Goal: Task Accomplishment & Management: Manage account settings

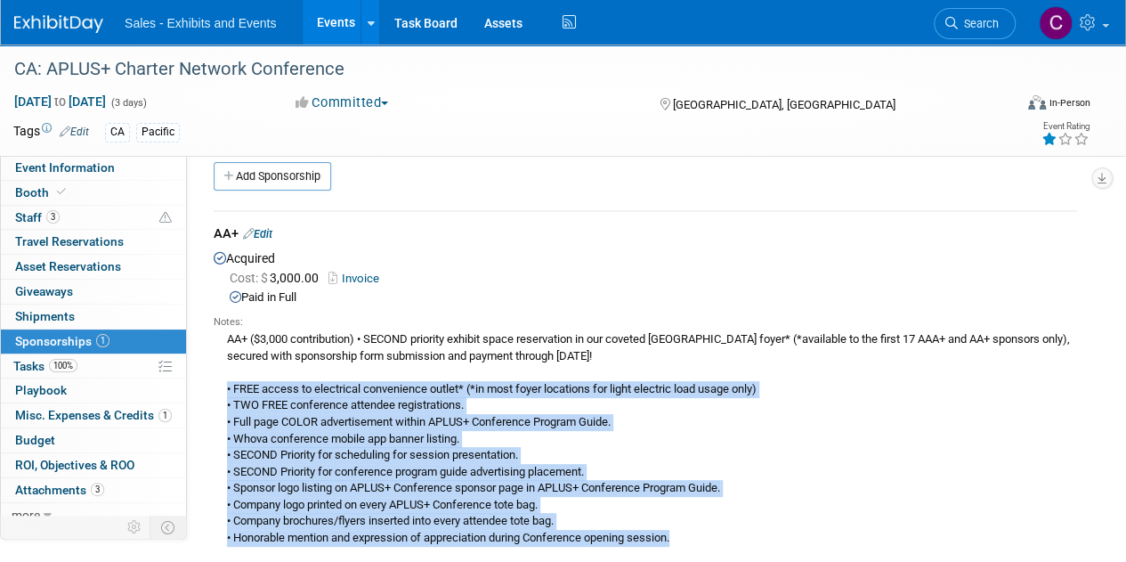
click at [333, 23] on link "Events" at bounding box center [335, 22] width 65 height 45
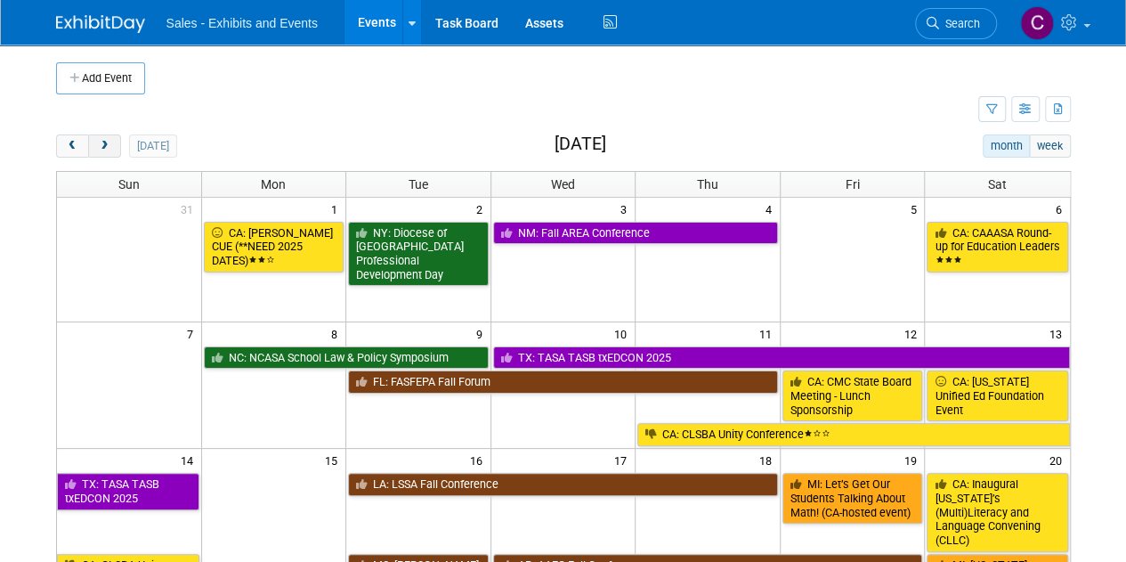
click at [101, 150] on span "next" at bounding box center [104, 147] width 13 height 12
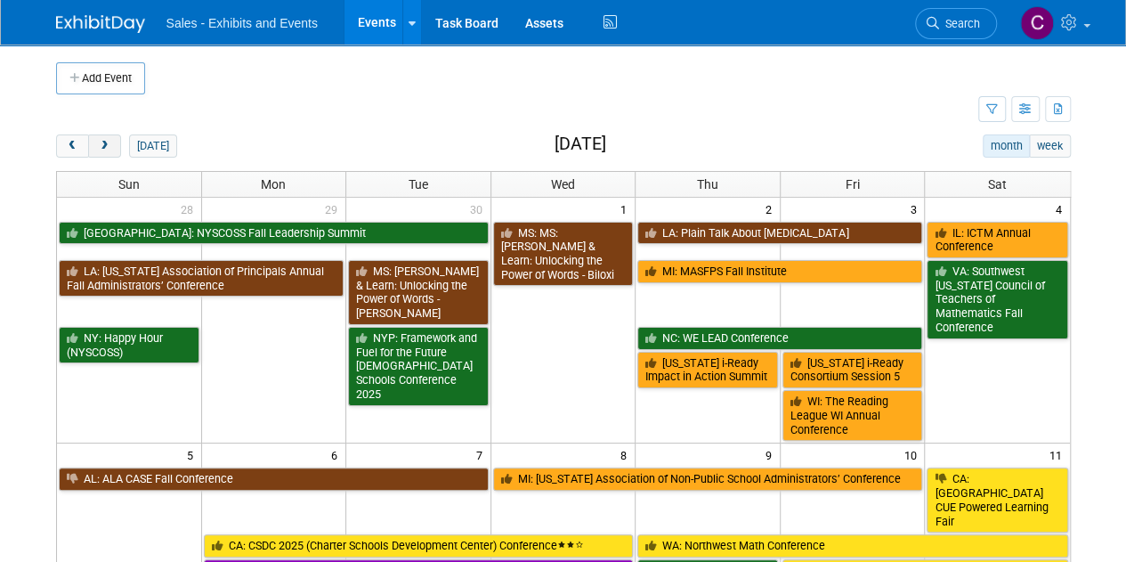
click at [101, 150] on span "next" at bounding box center [104, 147] width 13 height 12
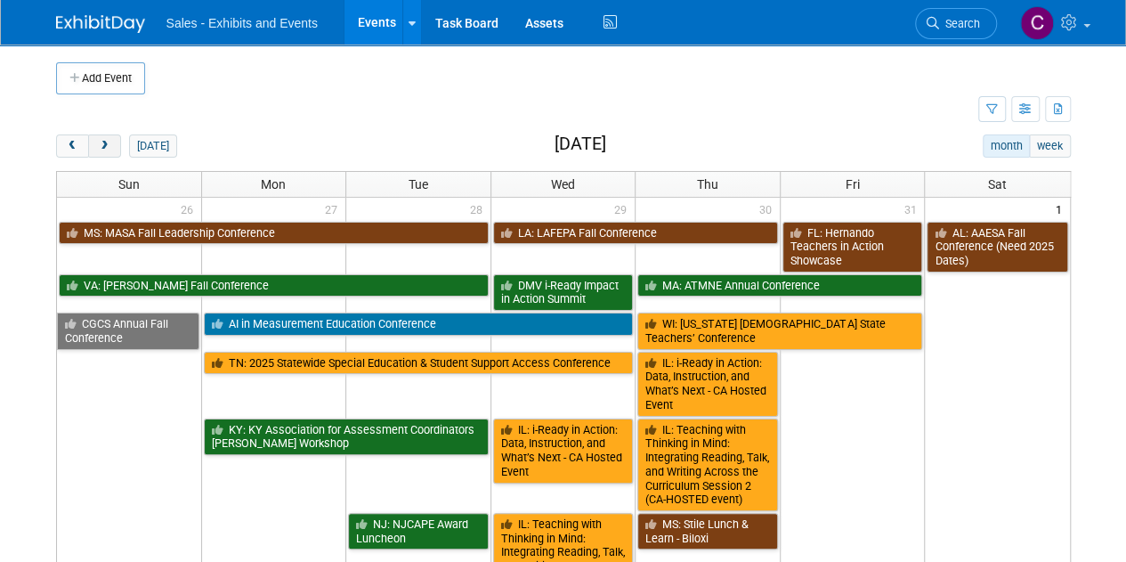
click at [101, 150] on span "next" at bounding box center [104, 147] width 13 height 12
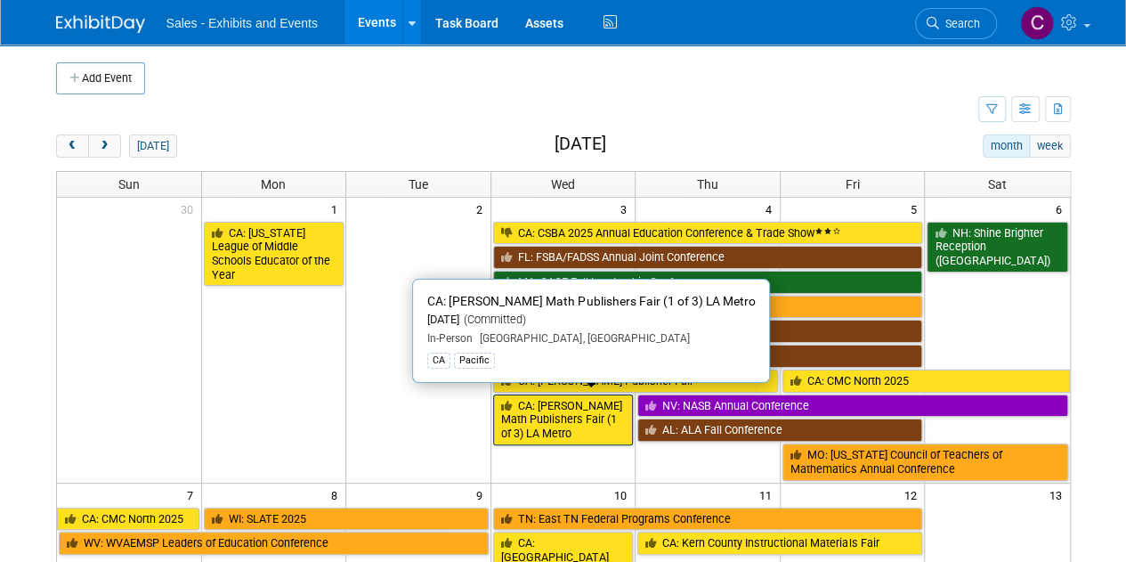
click at [543, 425] on link "CA: [PERSON_NAME] Math Publishers Fair (1 of 3) LA Metro" at bounding box center [563, 419] width 141 height 51
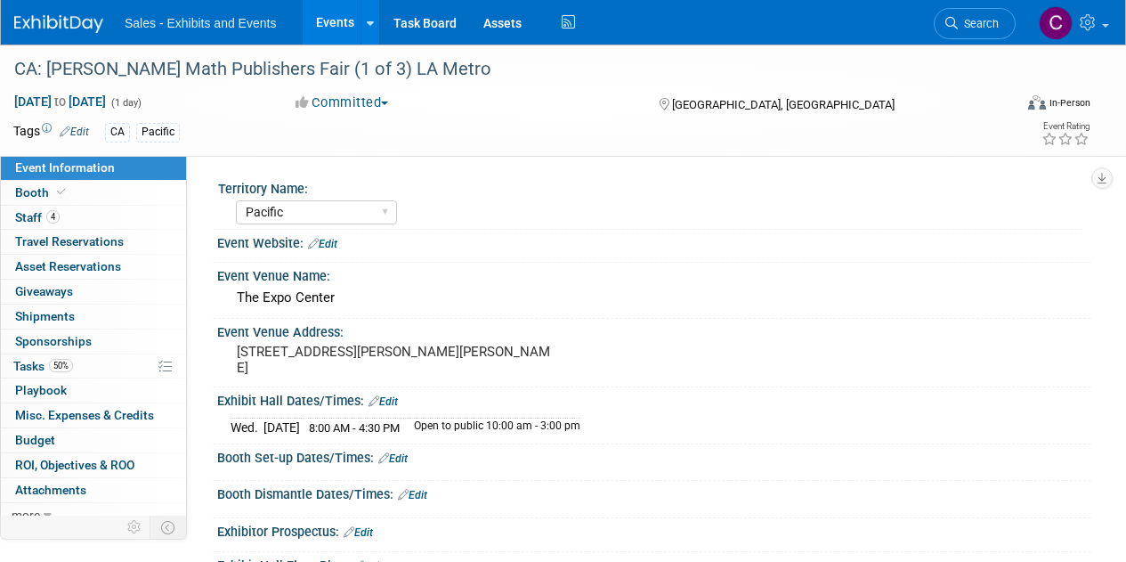
select select "Pacific"
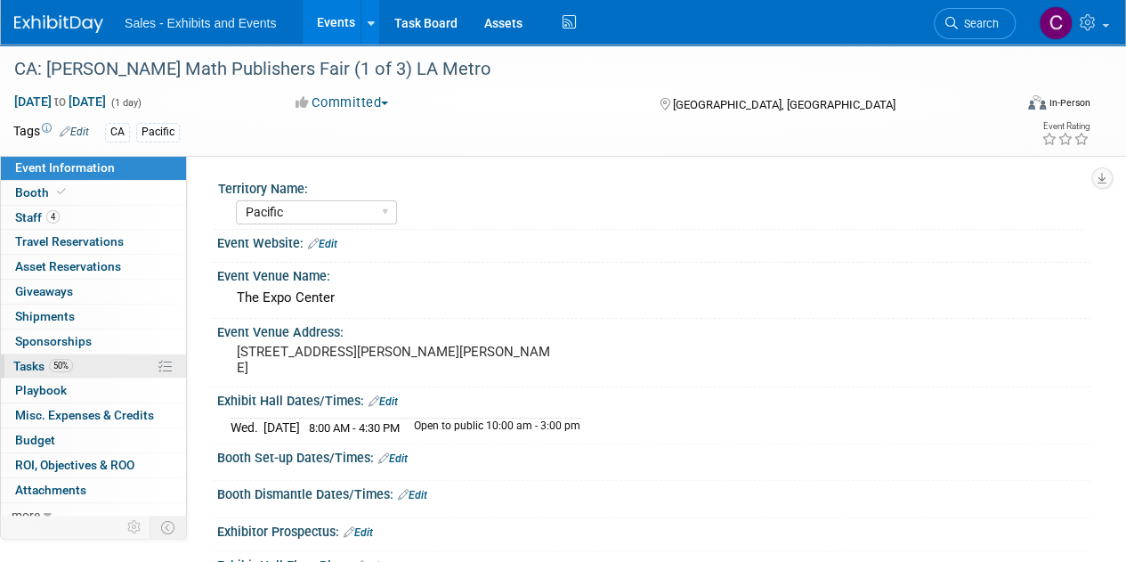
click at [39, 359] on span "Tasks 50%" at bounding box center [43, 366] width 60 height 14
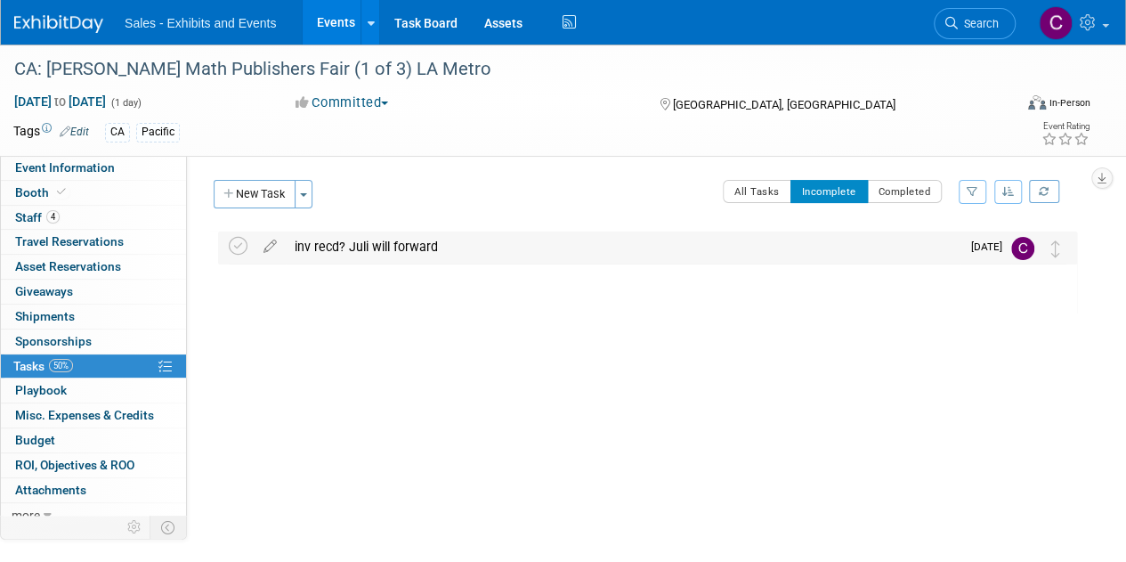
click at [229, 247] on icon at bounding box center [238, 246] width 19 height 19
click at [335, 19] on link "Events" at bounding box center [335, 22] width 65 height 45
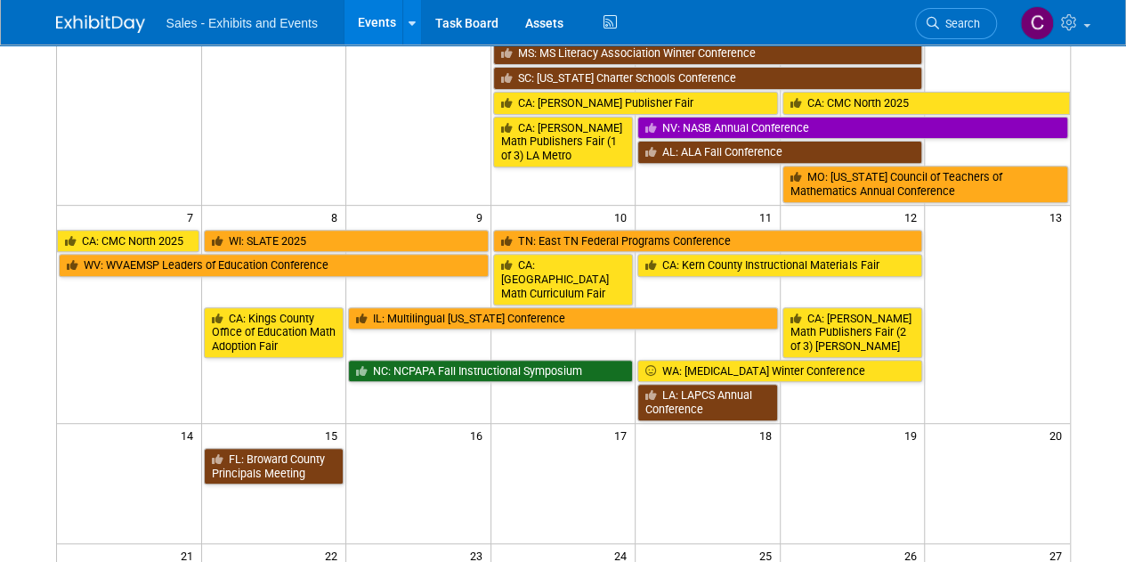
scroll to position [320, 0]
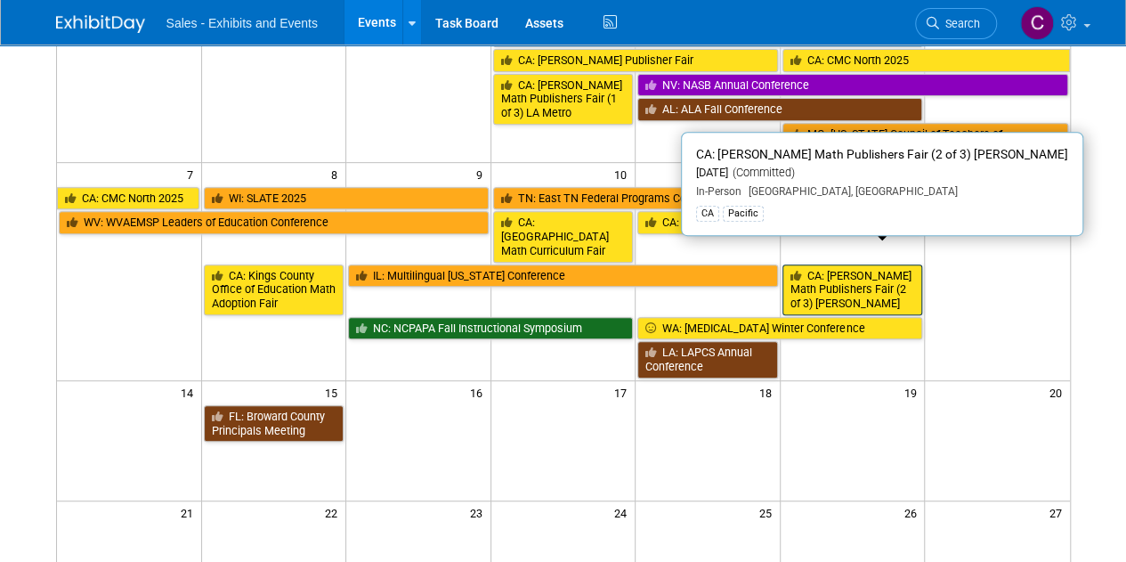
click at [823, 264] on link "CA: [PERSON_NAME] Math Publishers Fair (2 of 3) [PERSON_NAME]" at bounding box center [852, 289] width 141 height 51
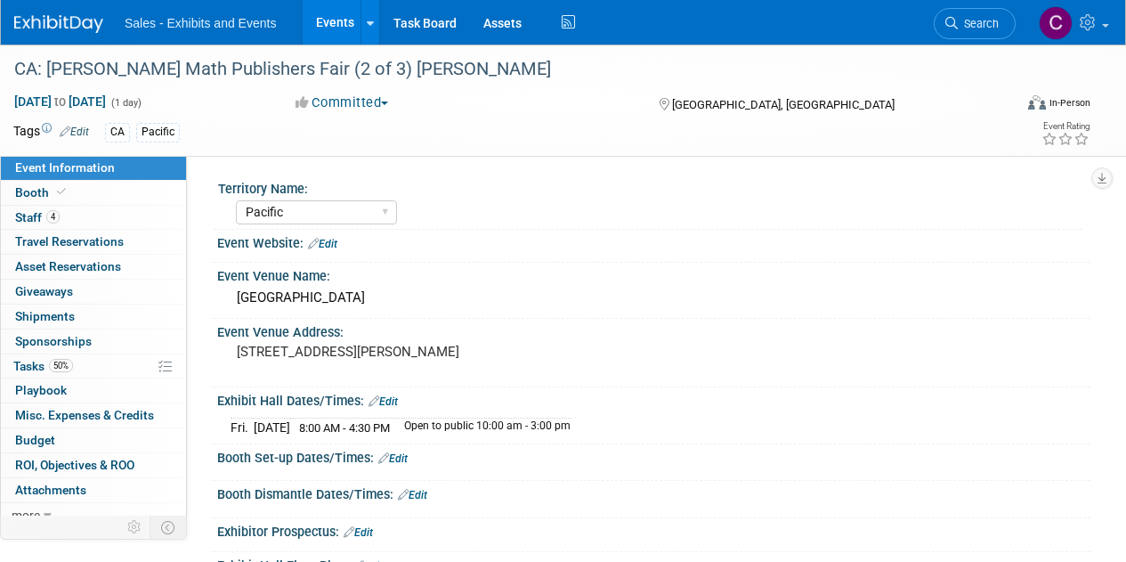
select select "Pacific"
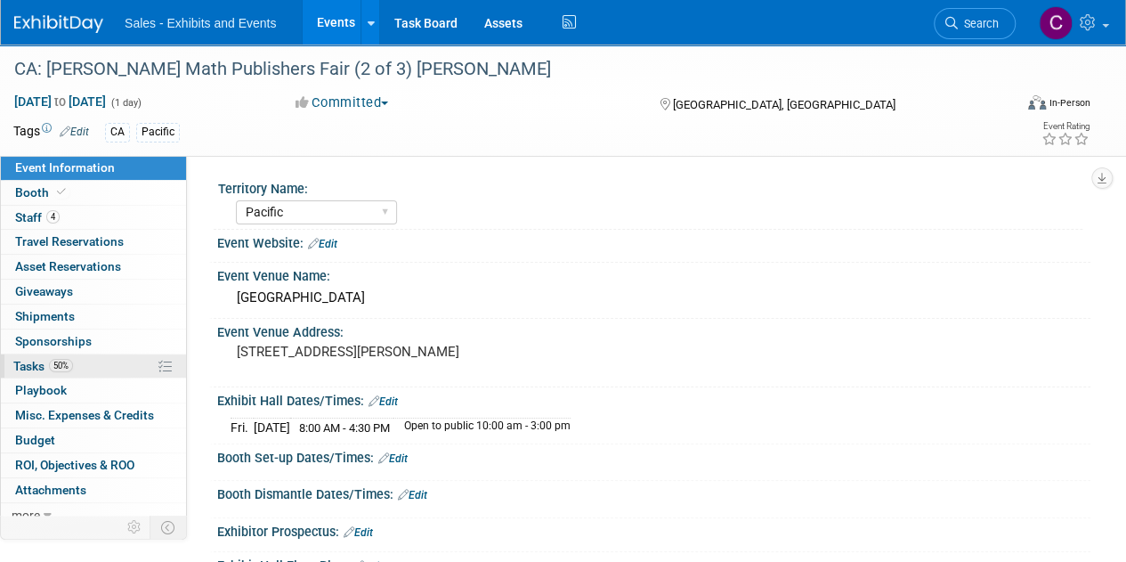
click at [28, 361] on span "Tasks 50%" at bounding box center [43, 366] width 60 height 14
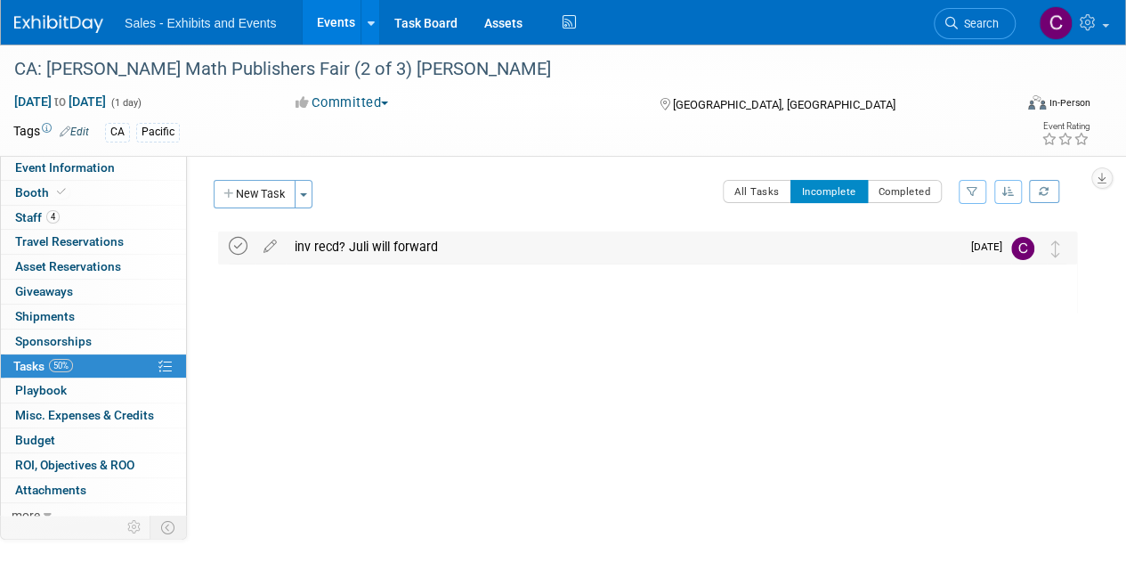
click at [239, 244] on icon at bounding box center [238, 246] width 19 height 19
click at [331, 19] on link "Events" at bounding box center [335, 22] width 65 height 45
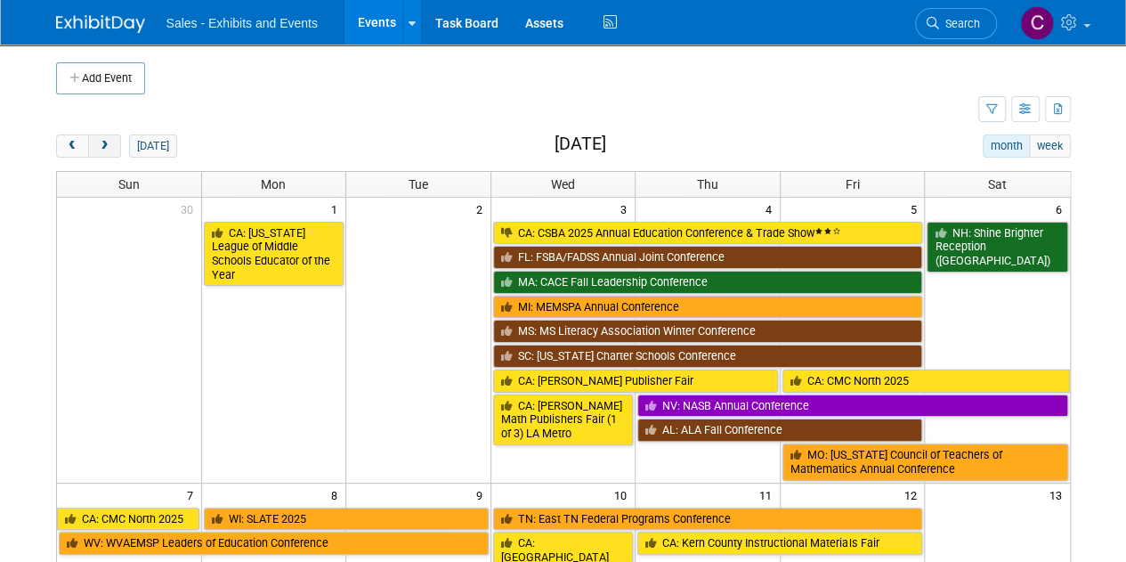
click at [96, 155] on button "next" at bounding box center [104, 145] width 33 height 23
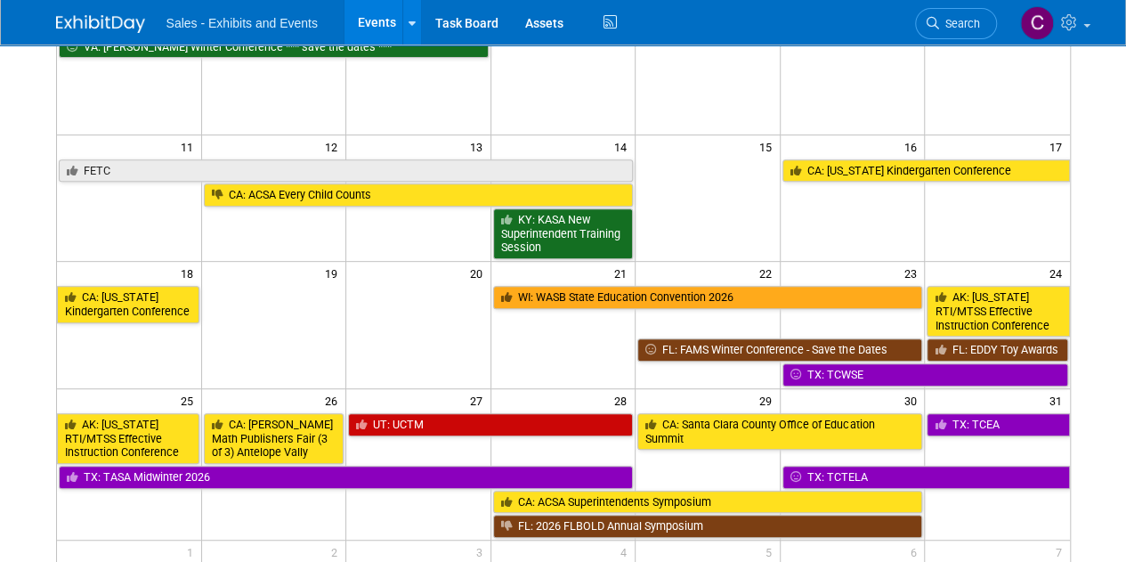
scroll to position [311, 0]
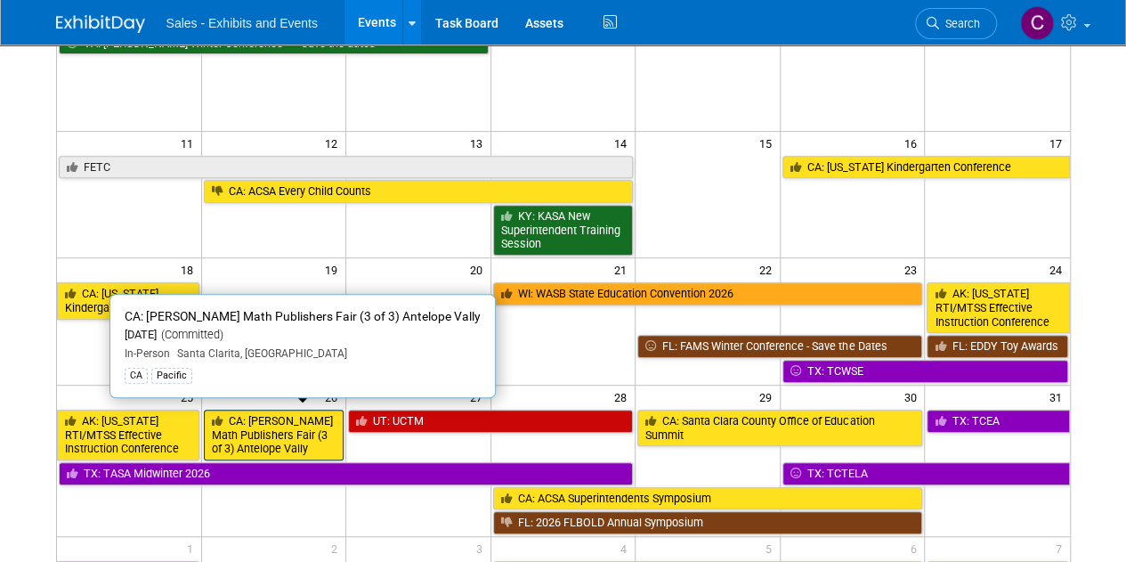
click at [238, 431] on link "CA: [PERSON_NAME] Math Publishers Fair (3 of 3) Antelope Vally" at bounding box center [274, 434] width 141 height 51
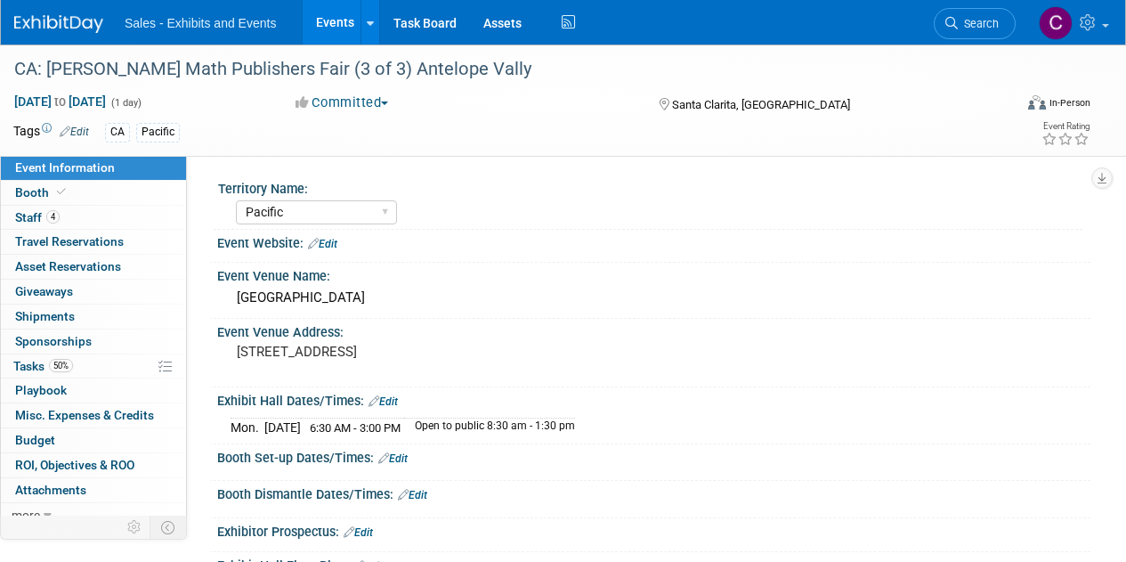
select select "Pacific"
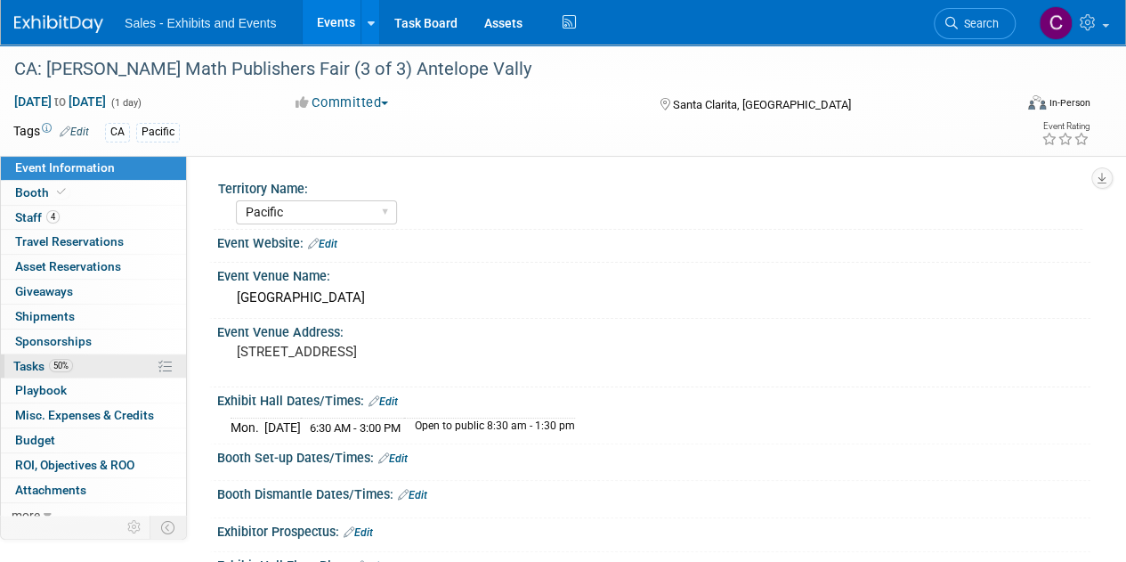
click at [32, 370] on span "Tasks 50%" at bounding box center [43, 366] width 60 height 14
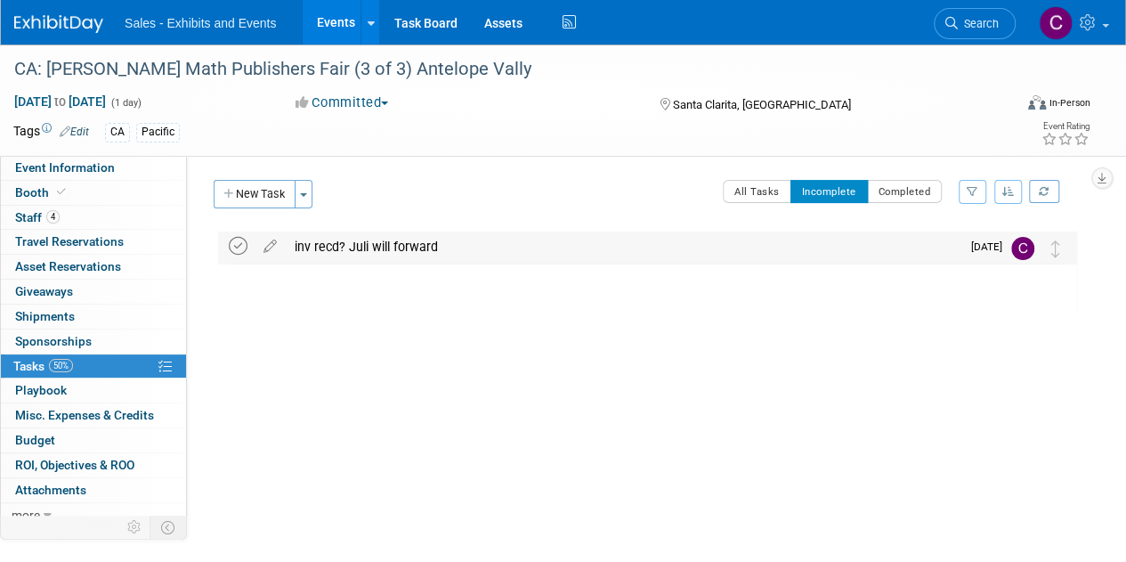
click at [231, 254] on icon at bounding box center [238, 246] width 19 height 19
click at [336, 22] on link "Events" at bounding box center [335, 22] width 65 height 45
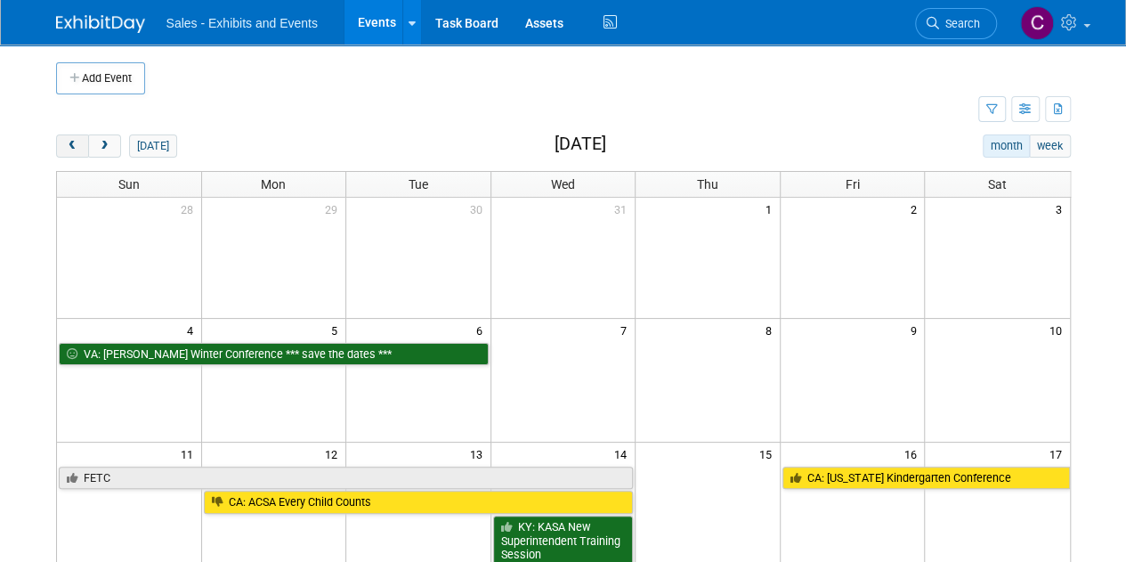
click at [77, 145] on span "prev" at bounding box center [72, 147] width 13 height 12
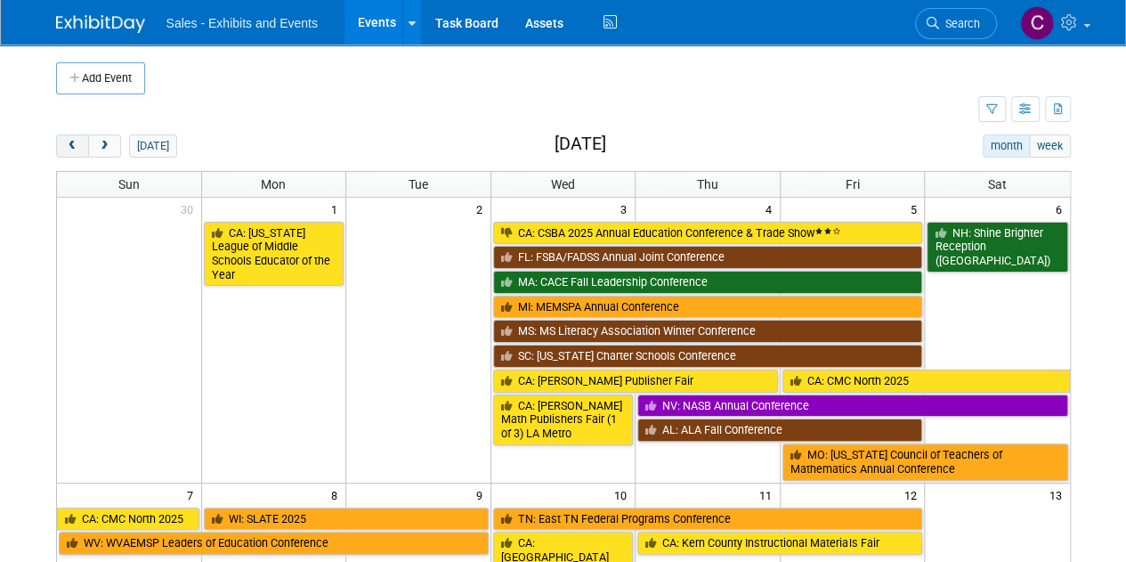
click at [77, 145] on span "prev" at bounding box center [72, 147] width 13 height 12
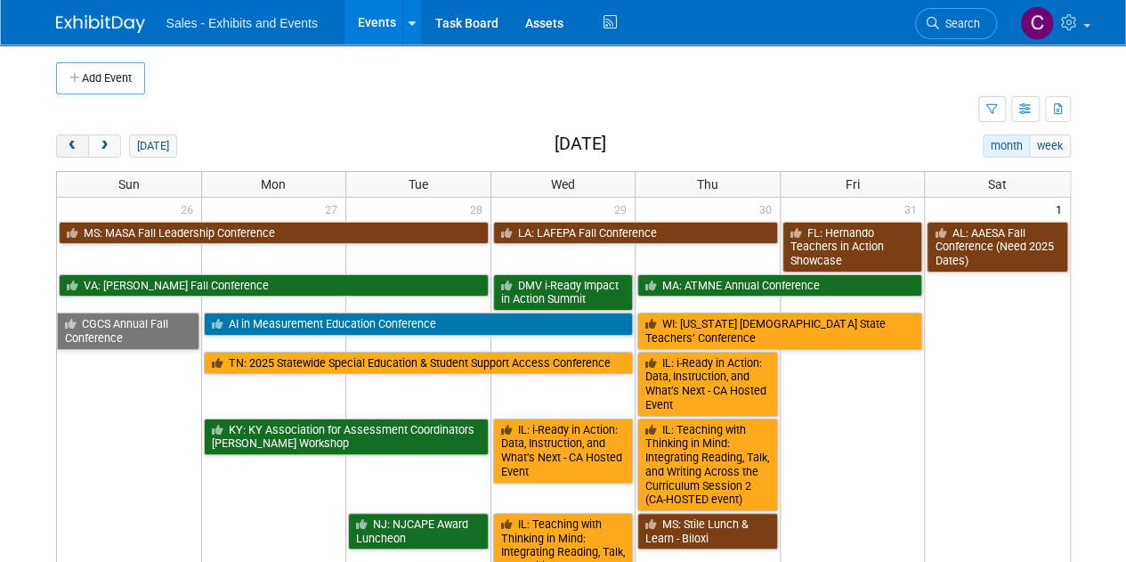
click at [77, 145] on span "prev" at bounding box center [72, 147] width 13 height 12
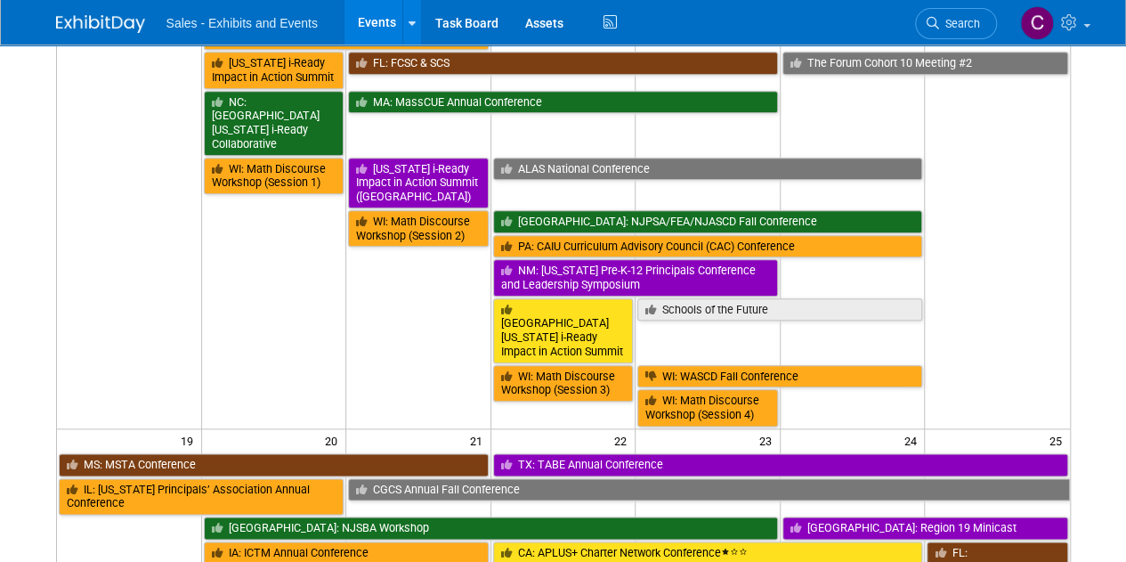
scroll to position [851, 0]
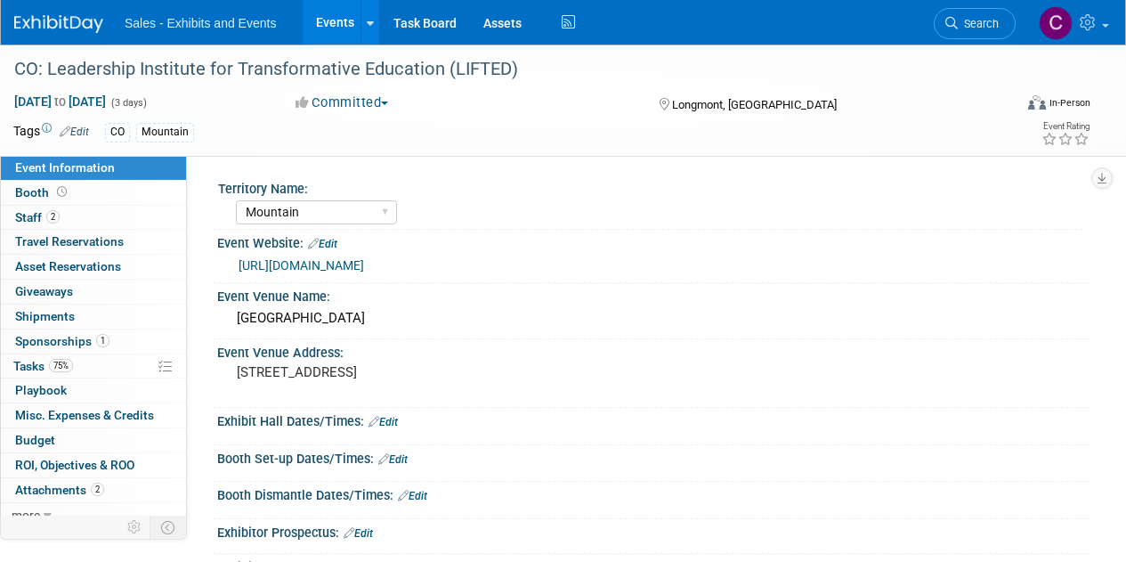
select select "Mountain"
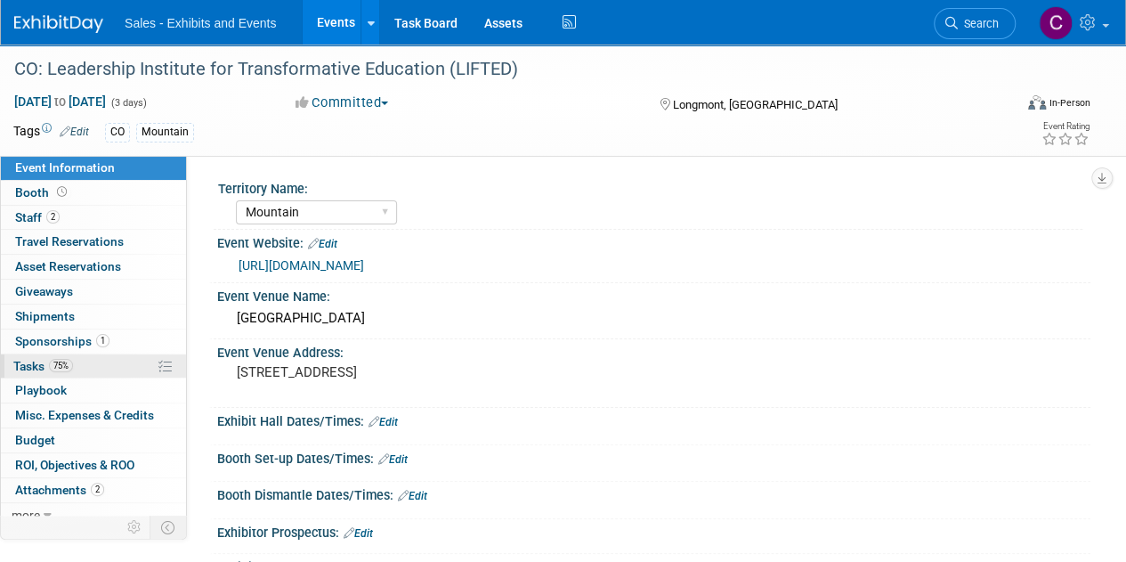
click at [35, 364] on span "Tasks 75%" at bounding box center [43, 366] width 60 height 14
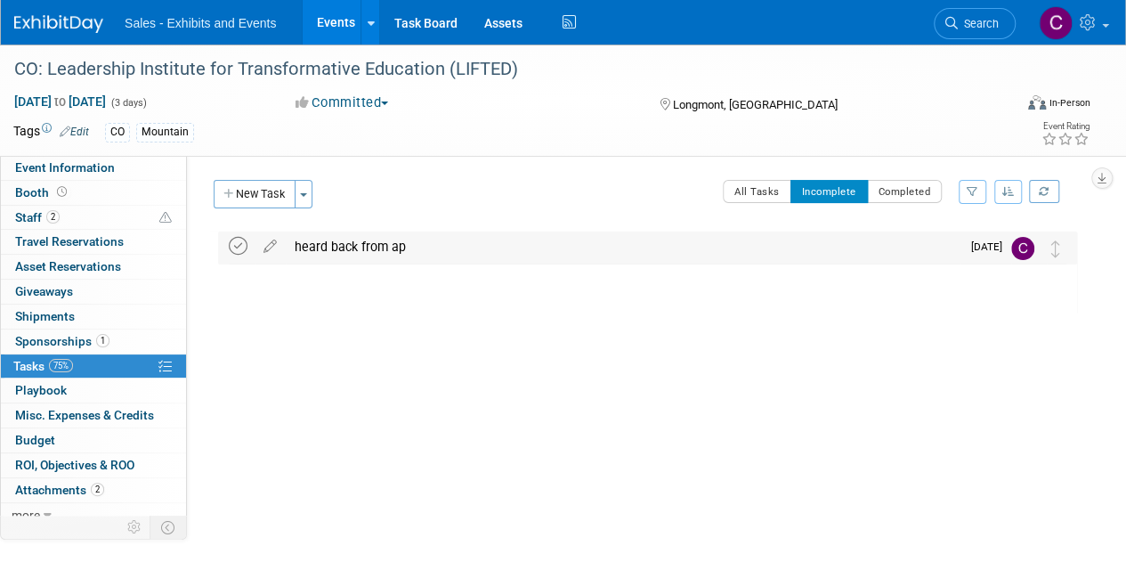
click at [235, 247] on icon at bounding box center [238, 246] width 19 height 19
